Goal: Task Accomplishment & Management: Complete application form

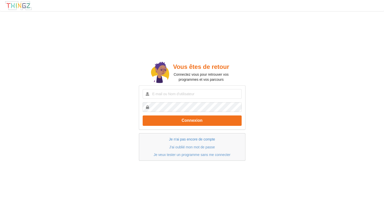
click at [177, 140] on link "Je n'ai pas encore de compte" at bounding box center [192, 139] width 46 height 4
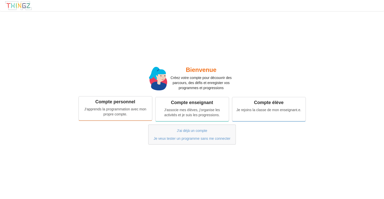
click at [135, 110] on div "J'apprends la programmation avec mon propre compte." at bounding box center [115, 111] width 66 height 10
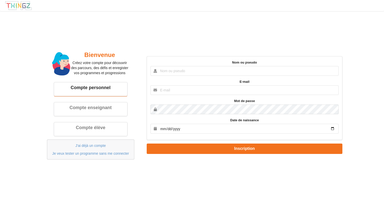
click at [198, 75] on input "text" at bounding box center [245, 71] width 188 height 10
type input "c"
type input "CHAKIB-31"
click at [171, 86] on input "text" at bounding box center [245, 90] width 188 height 10
type input "[EMAIL_ADDRESS][DOMAIN_NAME]"
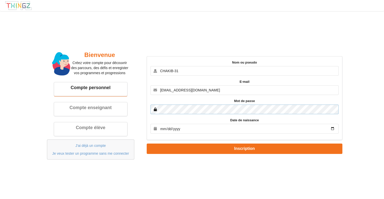
click at [147, 143] on button "Inscription" at bounding box center [245, 148] width 196 height 10
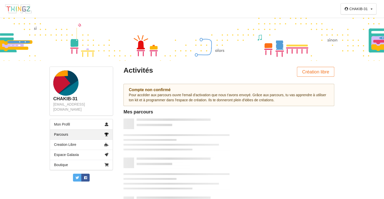
click at [270, 102] on div "Pour accéder aux parcours ouvre l'email d'activation que nous t'avons envoyé. G…" at bounding box center [229, 97] width 200 height 10
